Goal: Obtain resource: Obtain resource

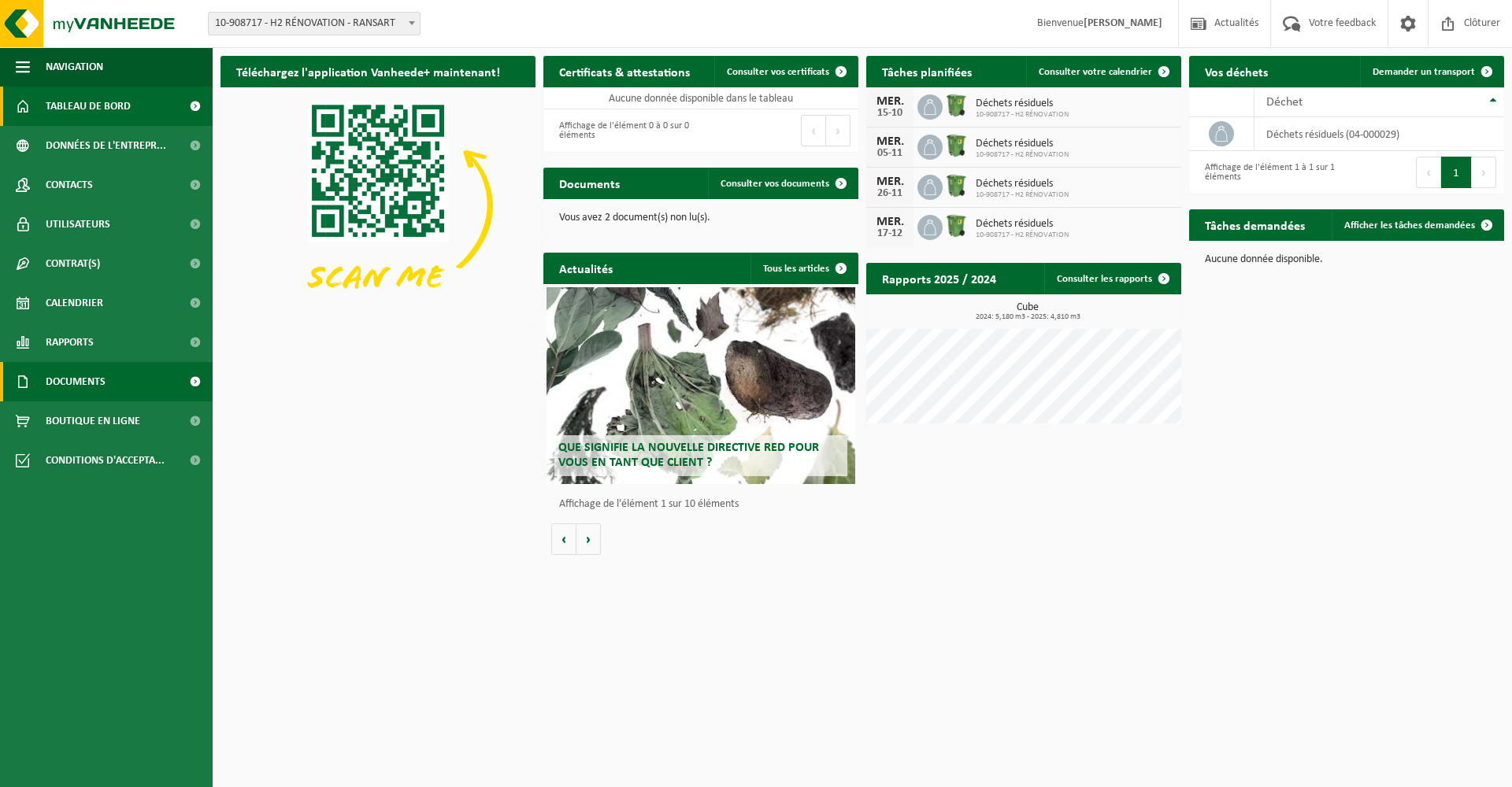
click at [130, 382] on link "Documents" at bounding box center [106, 383] width 212 height 40
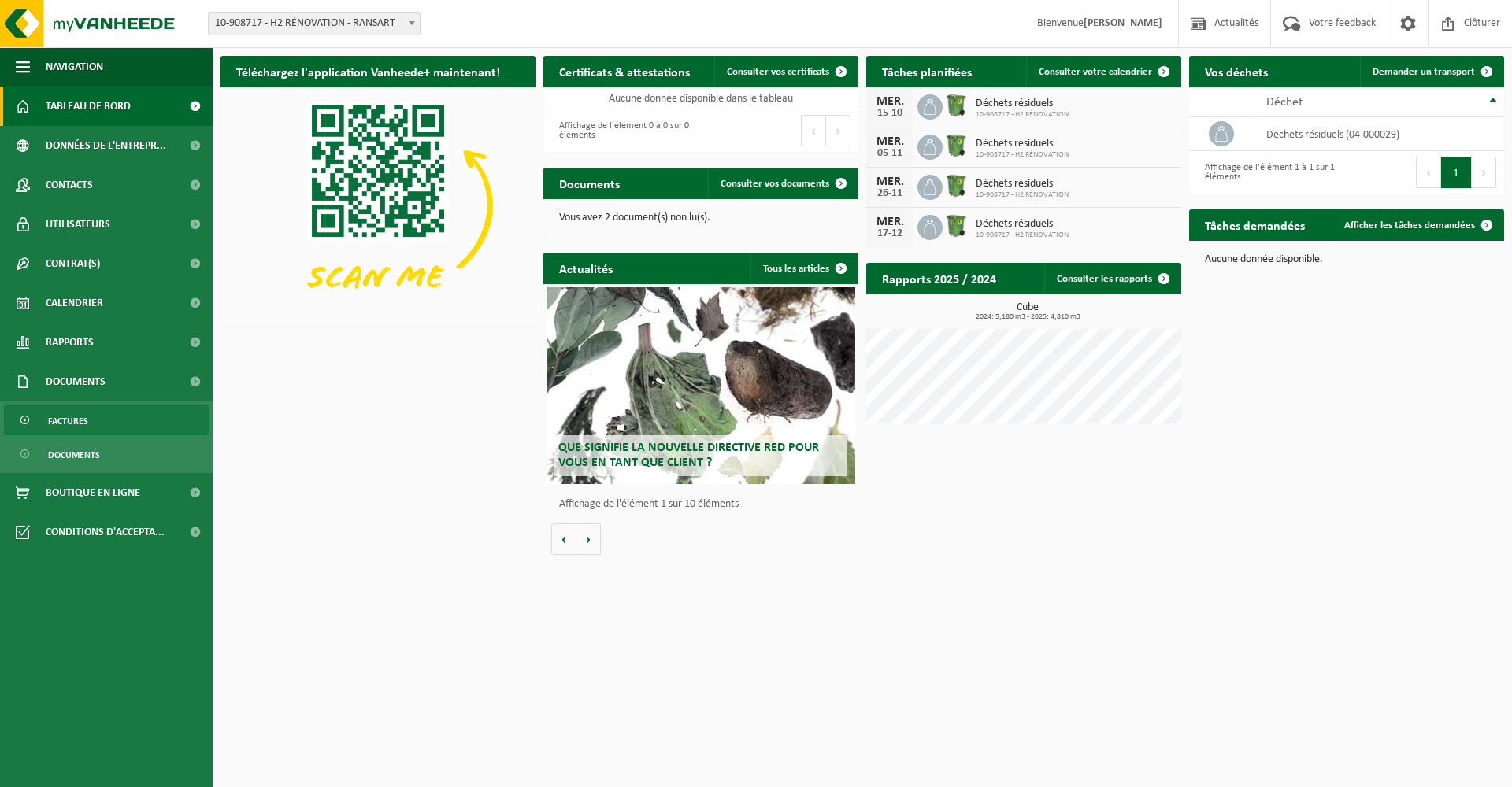
click at [84, 414] on span "Factures" at bounding box center [68, 421] width 40 height 30
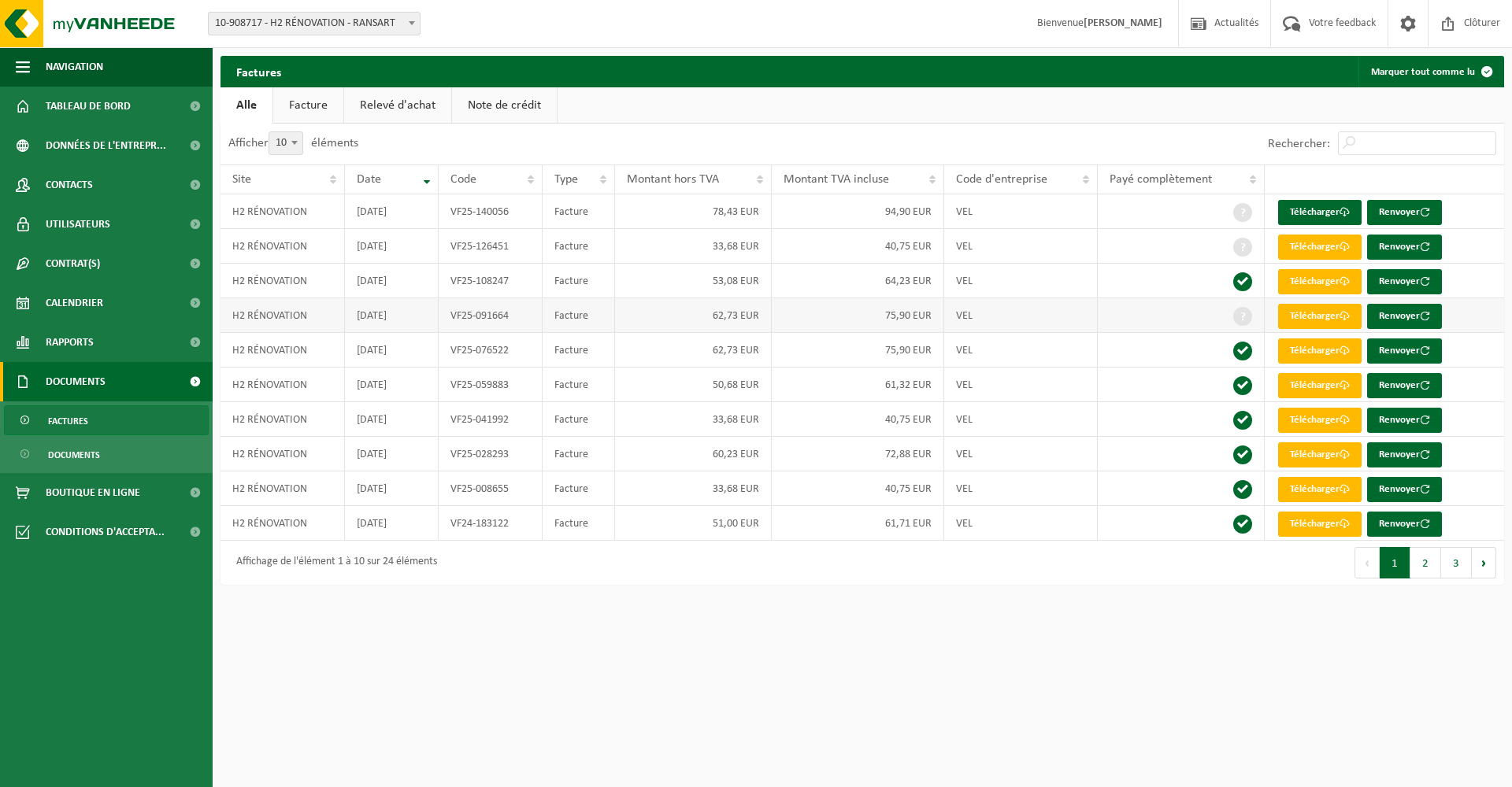
click at [1241, 317] on span at bounding box center [1243, 316] width 19 height 19
click at [1215, 322] on td at bounding box center [1182, 316] width 167 height 35
click at [1245, 181] on th "Payé complètement" at bounding box center [1182, 179] width 167 height 30
click at [1247, 179] on th "Payé complètement" at bounding box center [1182, 179] width 167 height 30
click at [1238, 189] on th "Payé complètement" at bounding box center [1182, 179] width 167 height 30
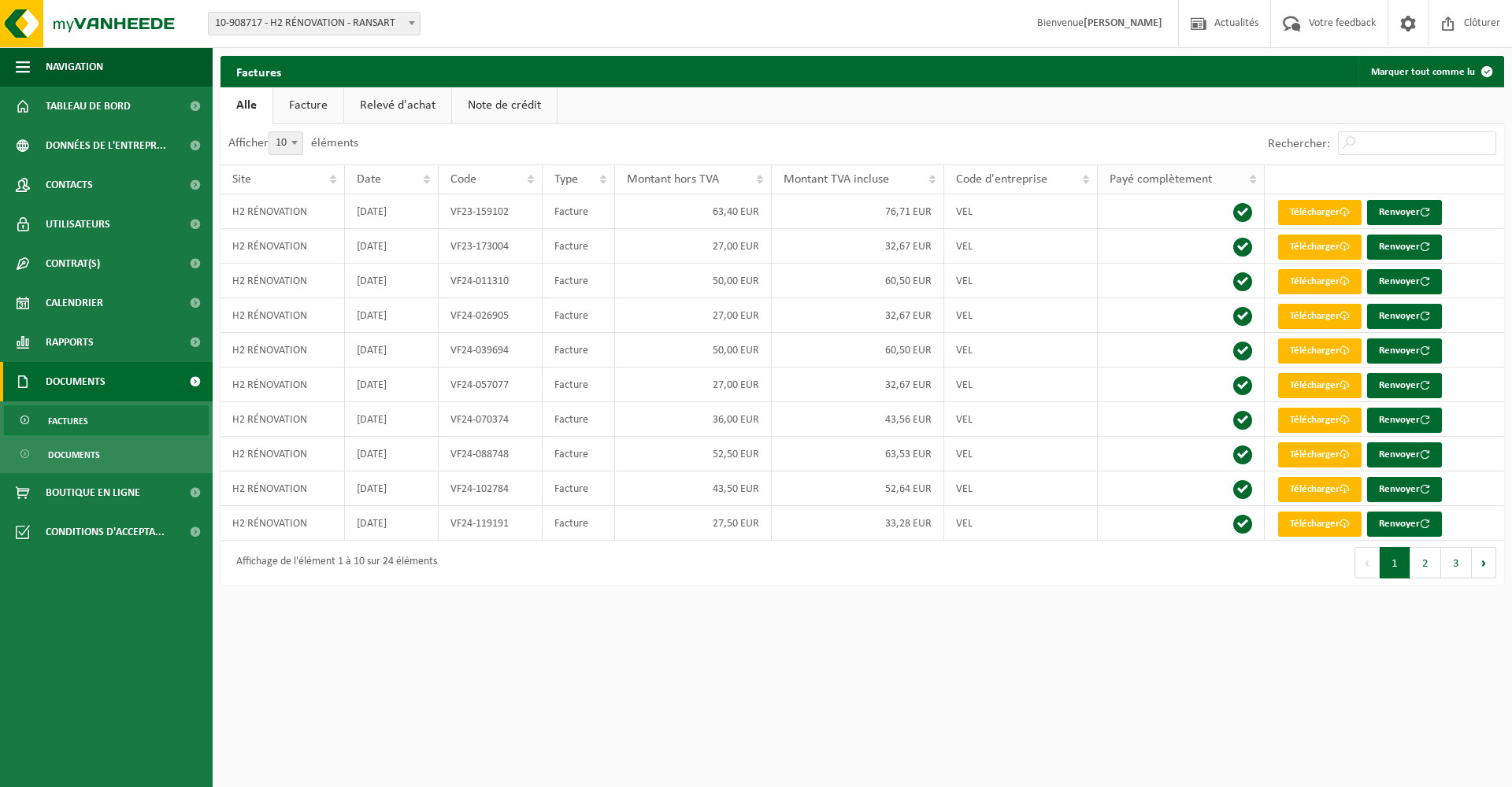
click at [1238, 188] on th "Payé complètement" at bounding box center [1182, 179] width 167 height 30
click at [1259, 178] on th "Payé complètement" at bounding box center [1182, 179] width 167 height 30
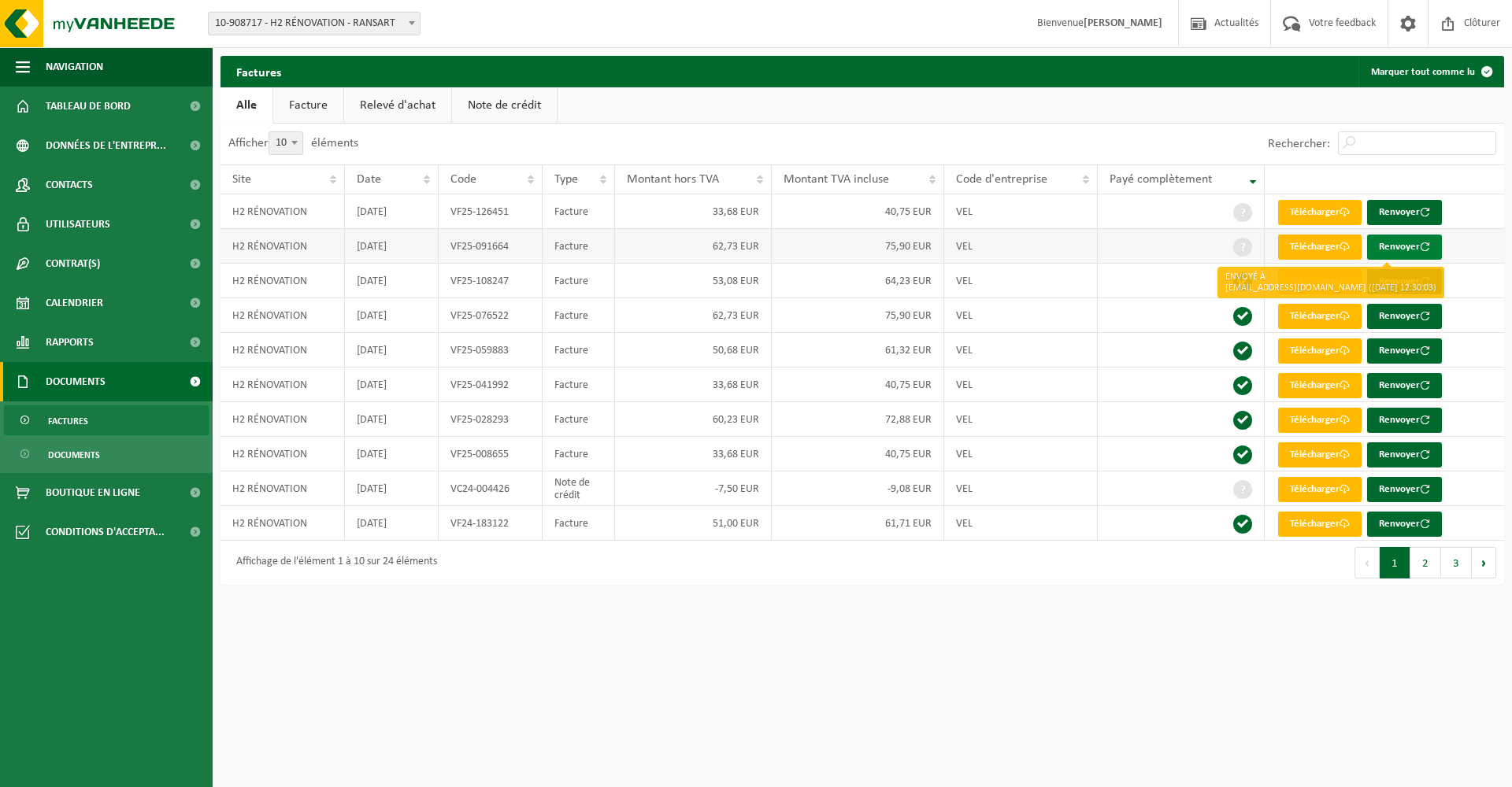
click at [1386, 244] on button "Renvoyer" at bounding box center [1404, 247] width 75 height 25
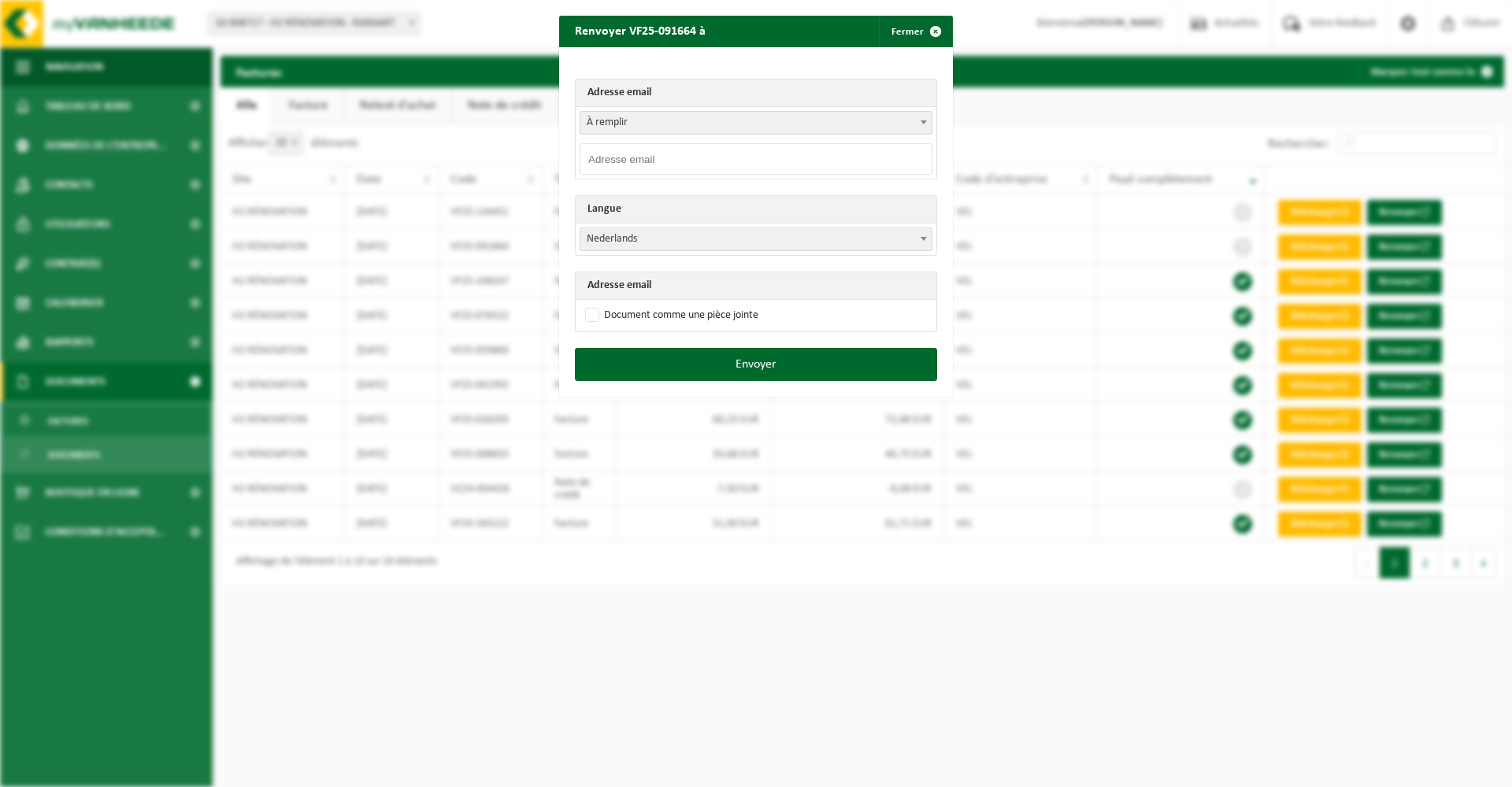
click at [763, 149] on input "email" at bounding box center [756, 159] width 353 height 32
type input "[EMAIL_ADDRESS][DOMAIN_NAME]"
click at [657, 232] on span "Nederlands" at bounding box center [756, 239] width 351 height 22
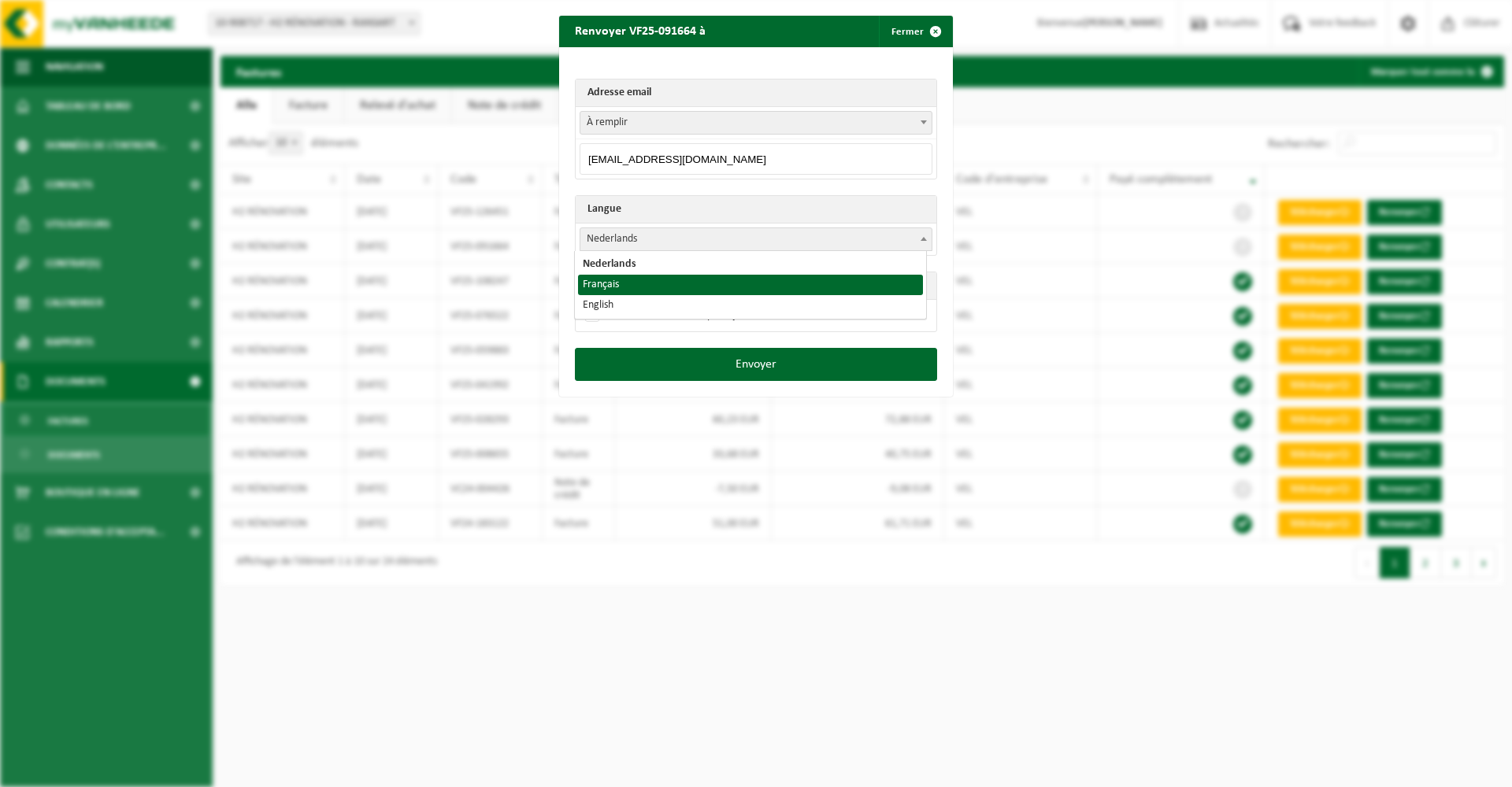
select select "fr"
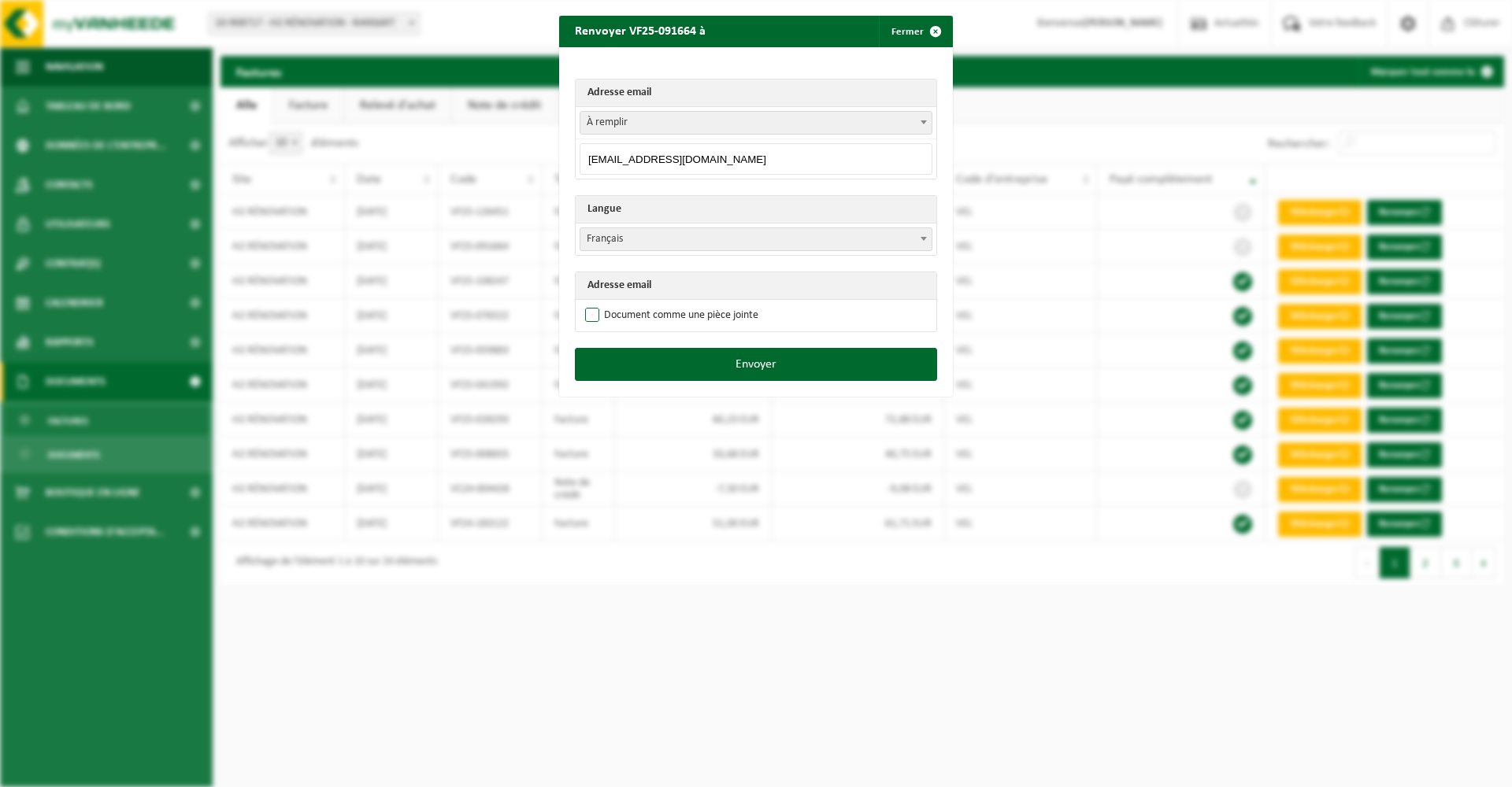
click at [679, 314] on label "Document comme une pièce jointe" at bounding box center [670, 316] width 176 height 24
click at [679, 304] on input "Document comme une pièce jointe" at bounding box center [775, 303] width 394 height 1
checkbox input "true"
click at [786, 365] on button "Envoyer" at bounding box center [756, 364] width 363 height 33
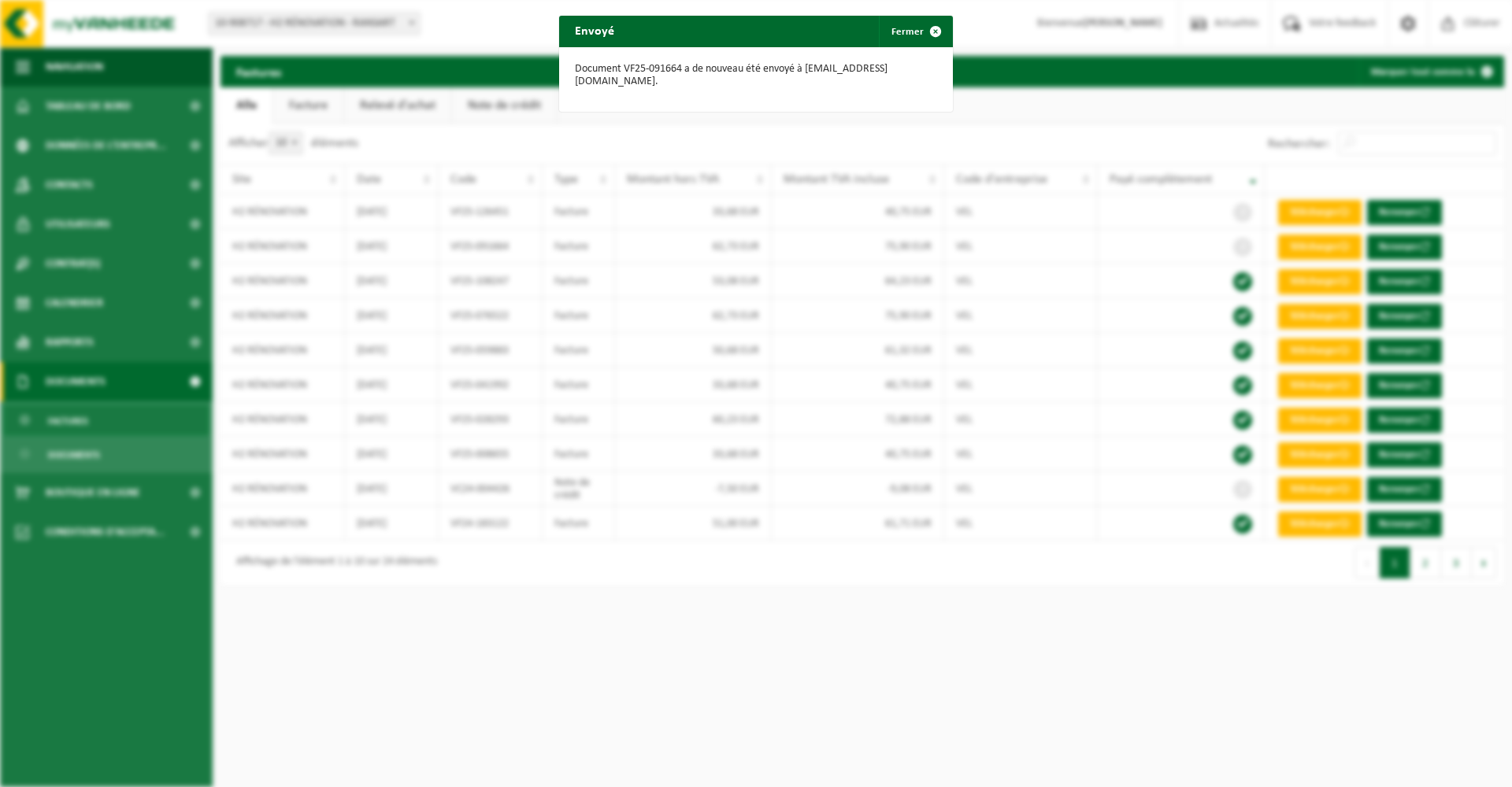
click at [897, 122] on div "Envoyé Fermer Document VF25-091664 a de nouveau été envoyé à [EMAIL_ADDRESS][DO…" at bounding box center [756, 394] width 1512 height 787
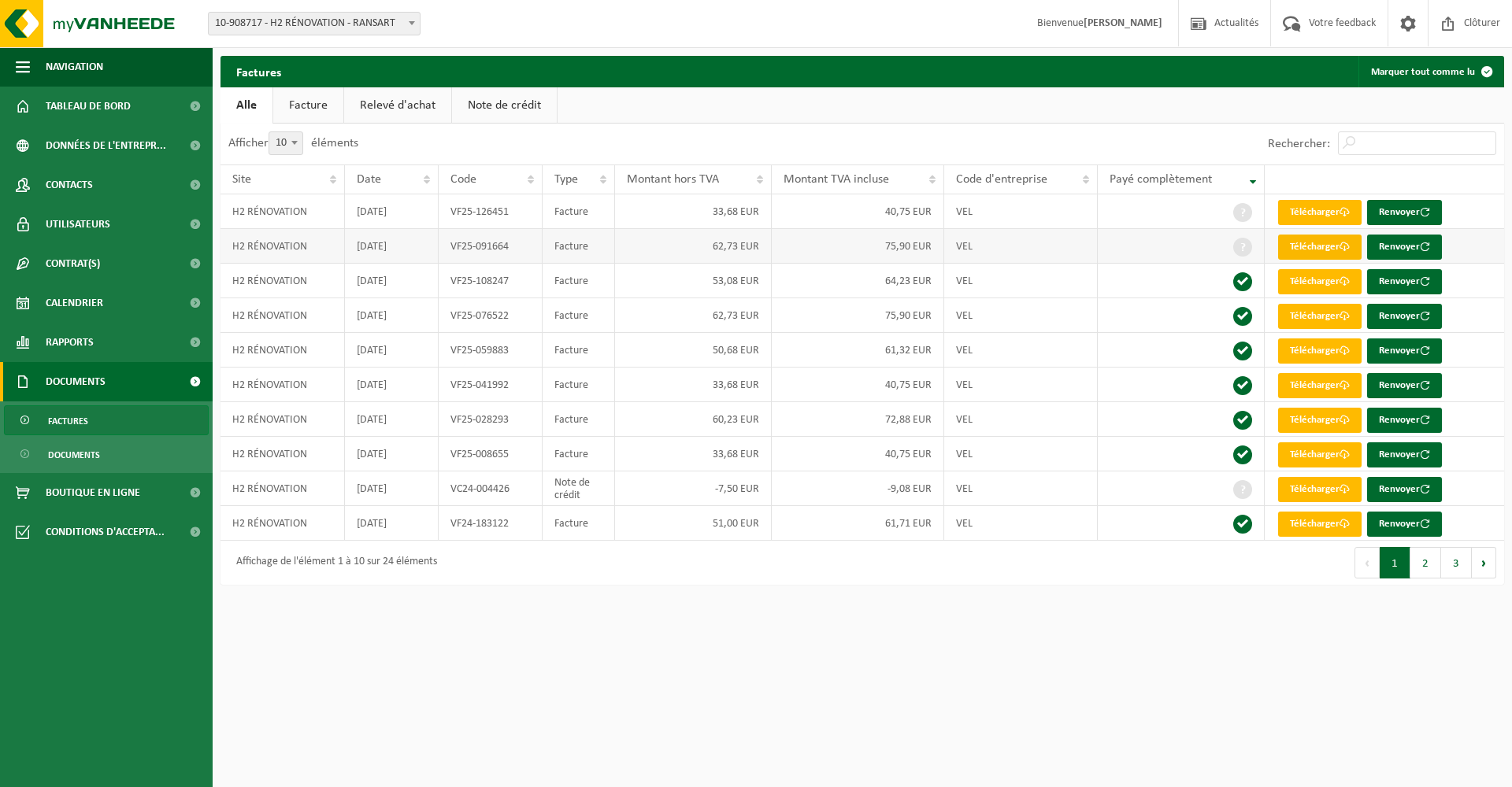
click at [1323, 246] on link "Télécharger" at bounding box center [1321, 247] width 84 height 25
click at [1337, 490] on link "Télécharger" at bounding box center [1321, 489] width 84 height 25
